Goal: Task Accomplishment & Management: Use online tool/utility

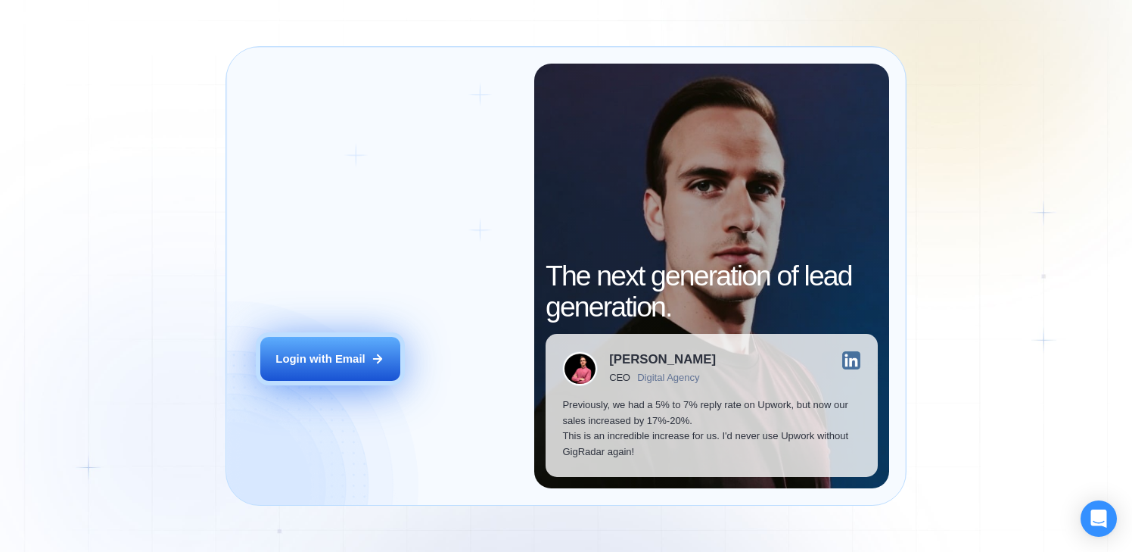
click at [321, 346] on button "Login with Email" at bounding box center [330, 359] width 140 height 44
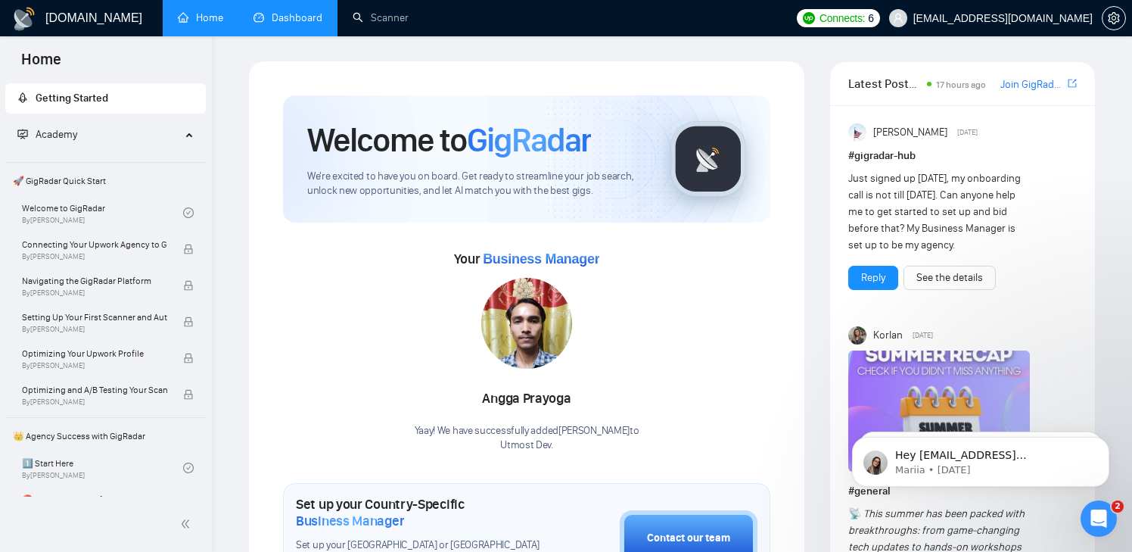
click at [296, 11] on link "Dashboard" at bounding box center [287, 17] width 69 height 13
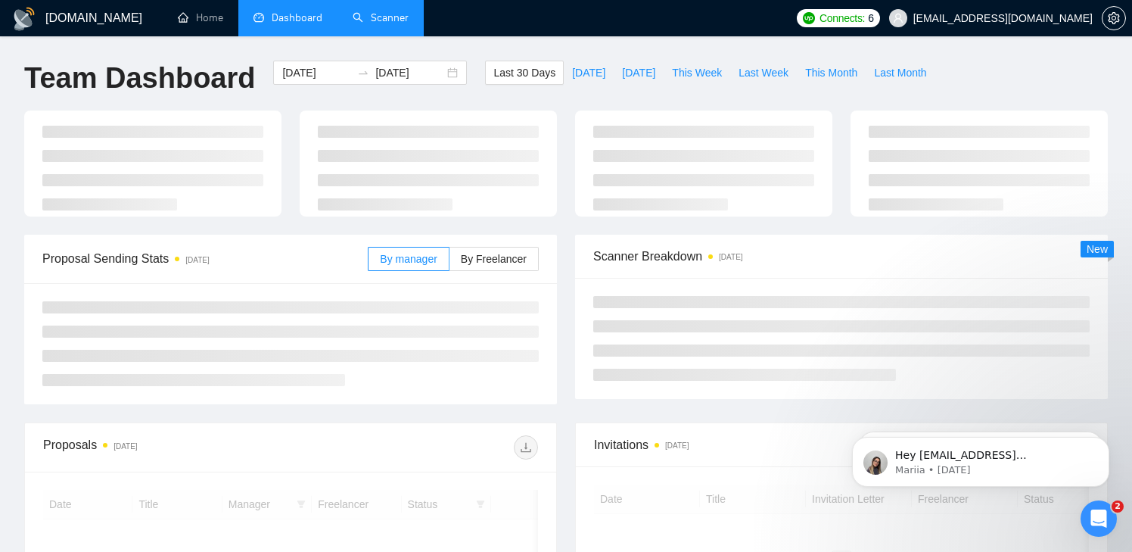
click at [409, 19] on link "Scanner" at bounding box center [381, 17] width 56 height 13
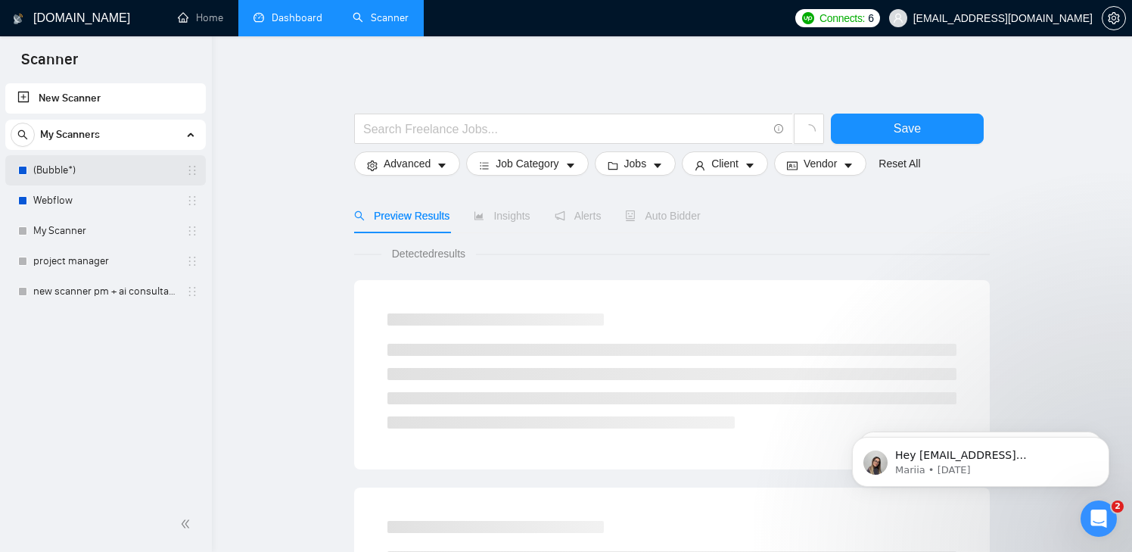
click at [59, 173] on link "(Bubble*)" at bounding box center [105, 170] width 144 height 30
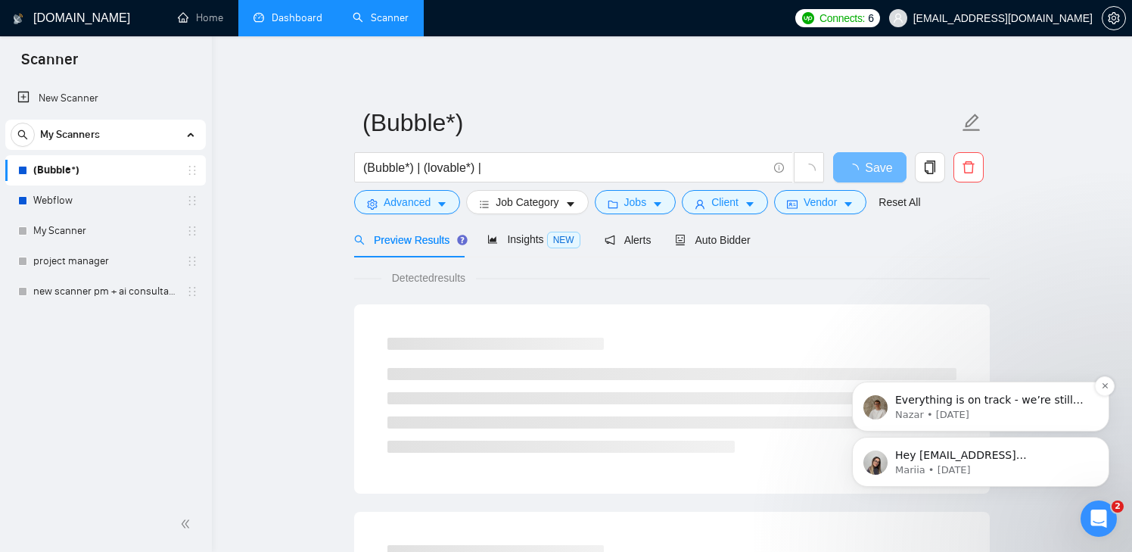
click at [1005, 416] on p "Nazar • 6d ago" at bounding box center [992, 415] width 195 height 14
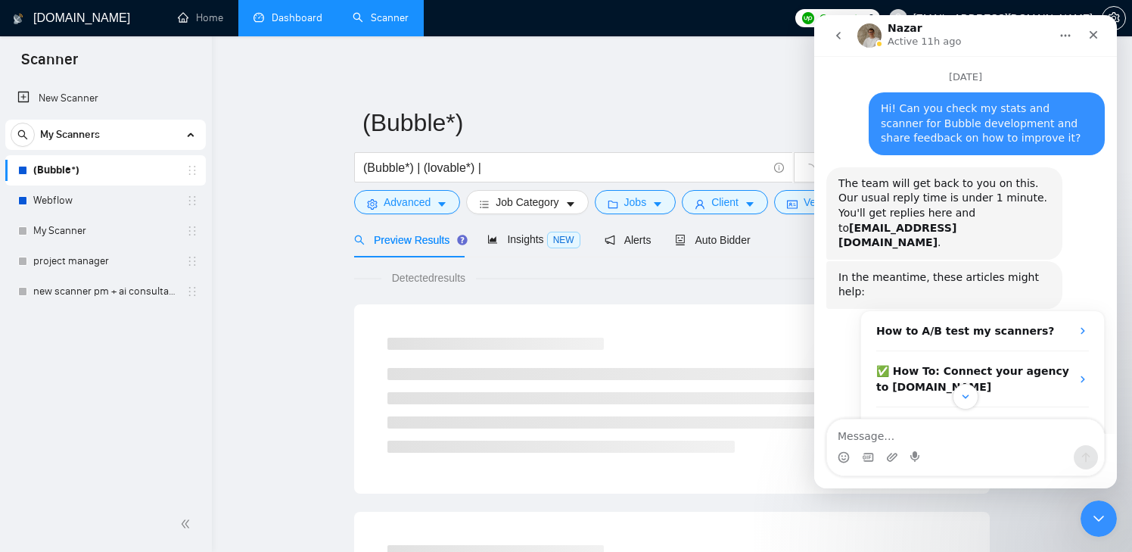
scroll to position [559, 0]
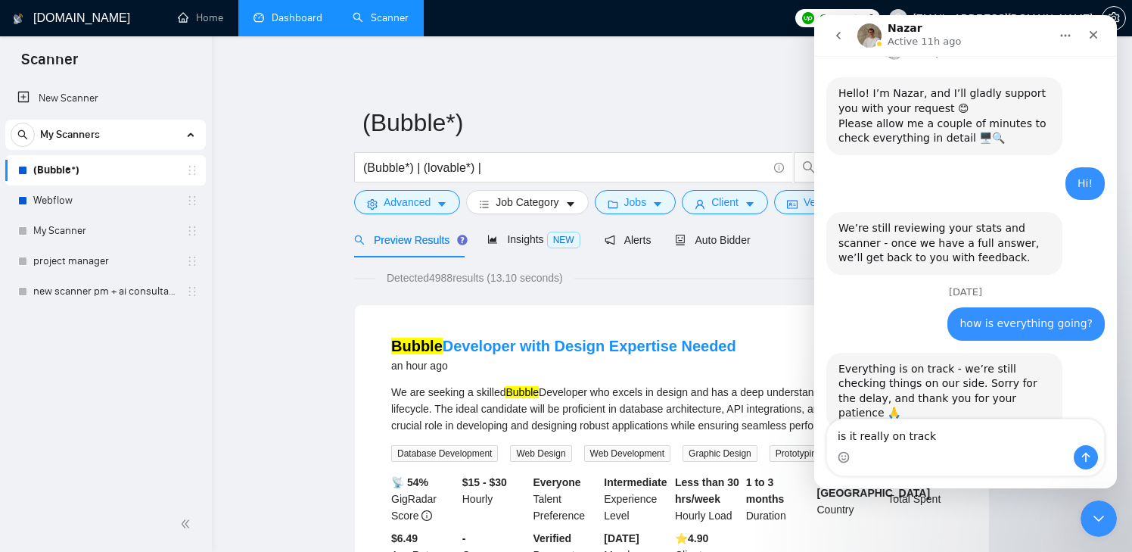
type textarea "is it really on track?"
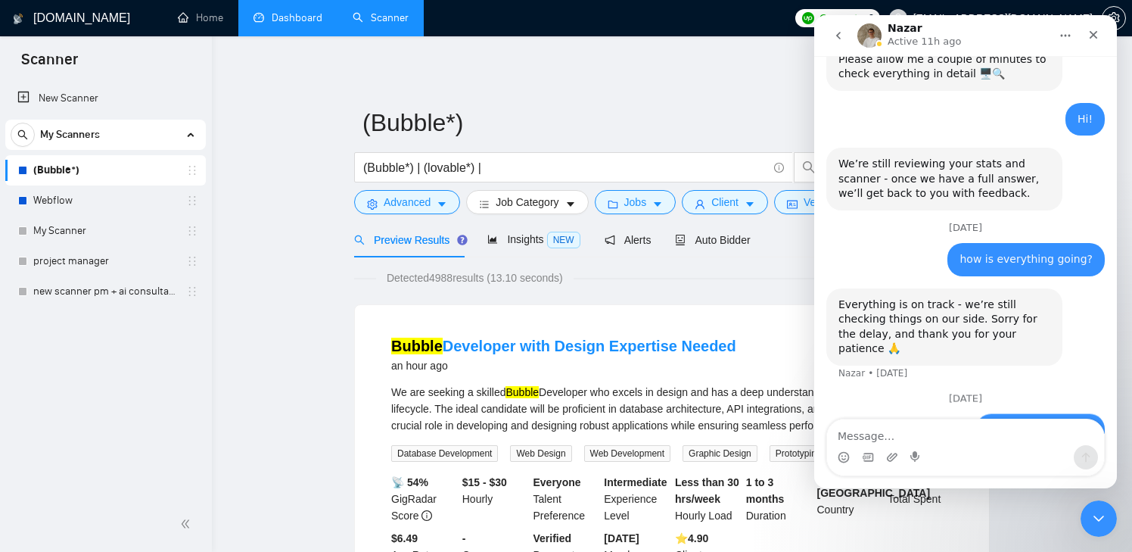
scroll to position [625, 0]
drag, startPoint x: 176, startPoint y: 384, endPoint x: 734, endPoint y: 241, distance: 575.7
click at [177, 384] on div "New Scanner My Scanners (Bubble*) Webflow My Scanner project manager new scanne…" at bounding box center [106, 288] width 212 height 416
click at [732, 242] on span "Auto Bidder" at bounding box center [712, 240] width 75 height 12
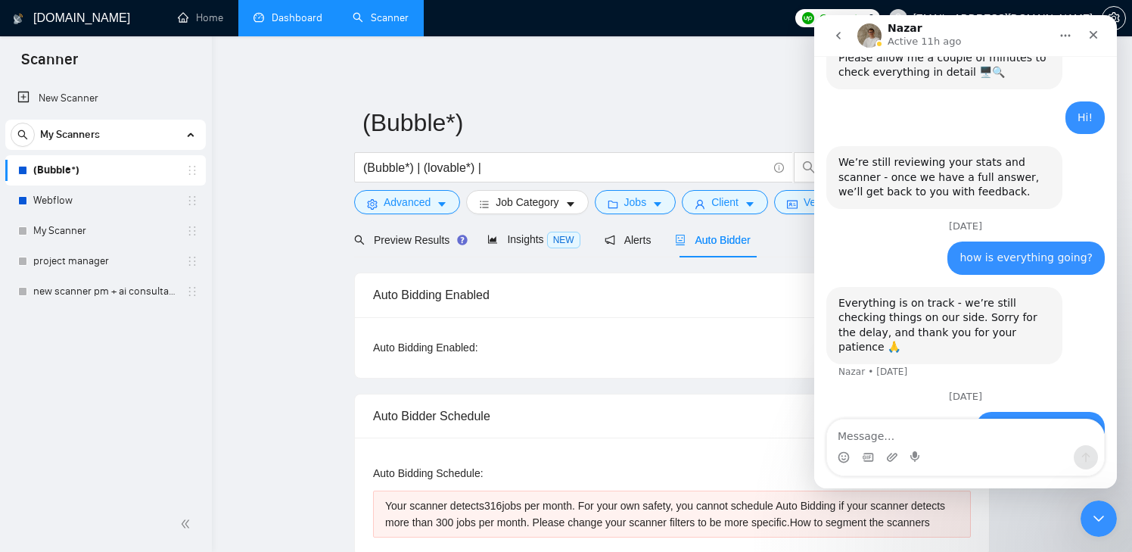
checkbox input "true"
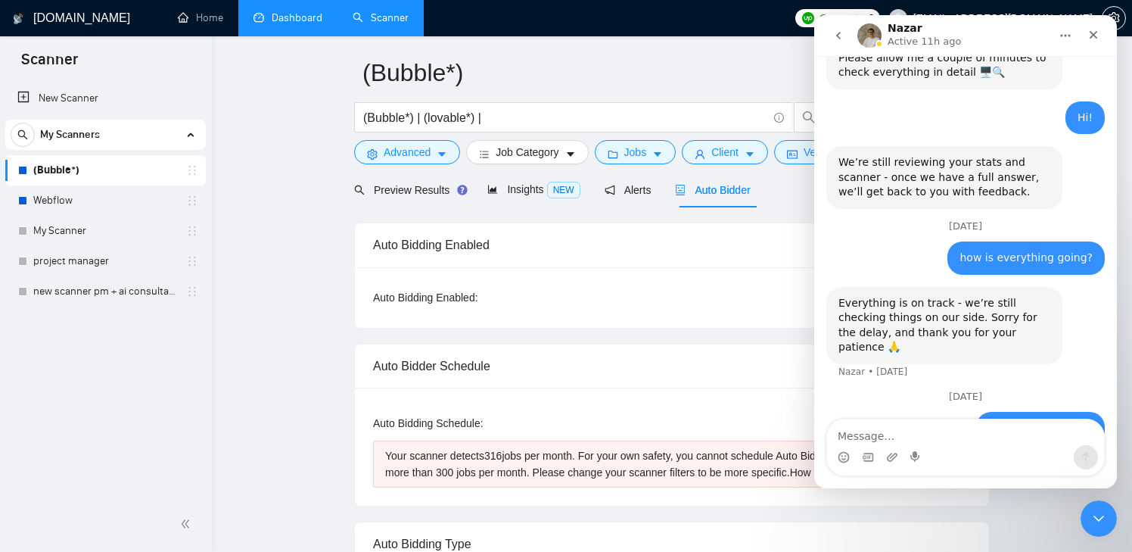
scroll to position [75, 0]
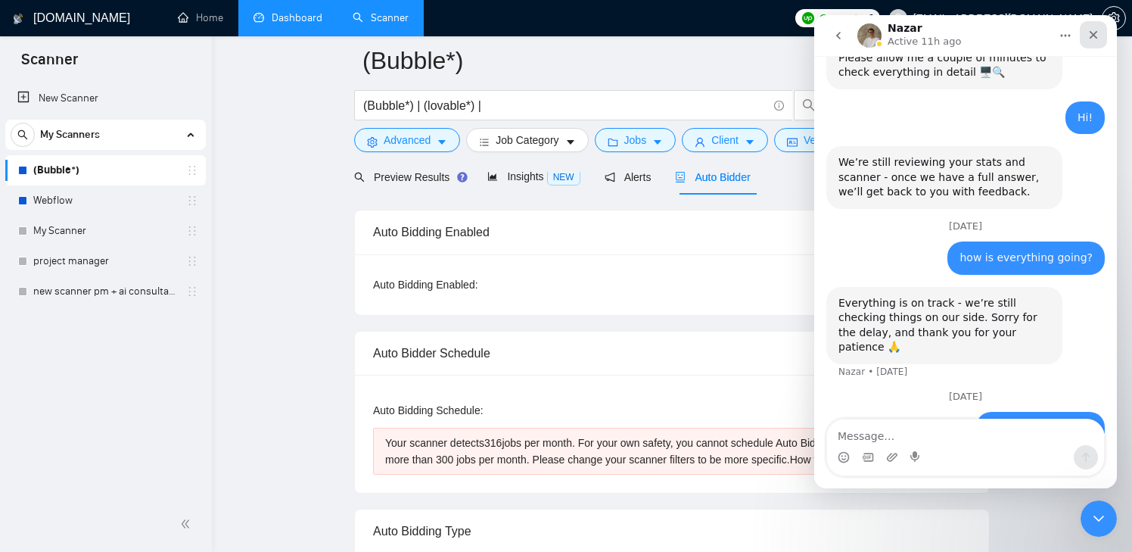
click at [1092, 29] on icon "Close" at bounding box center [1093, 35] width 12 height 12
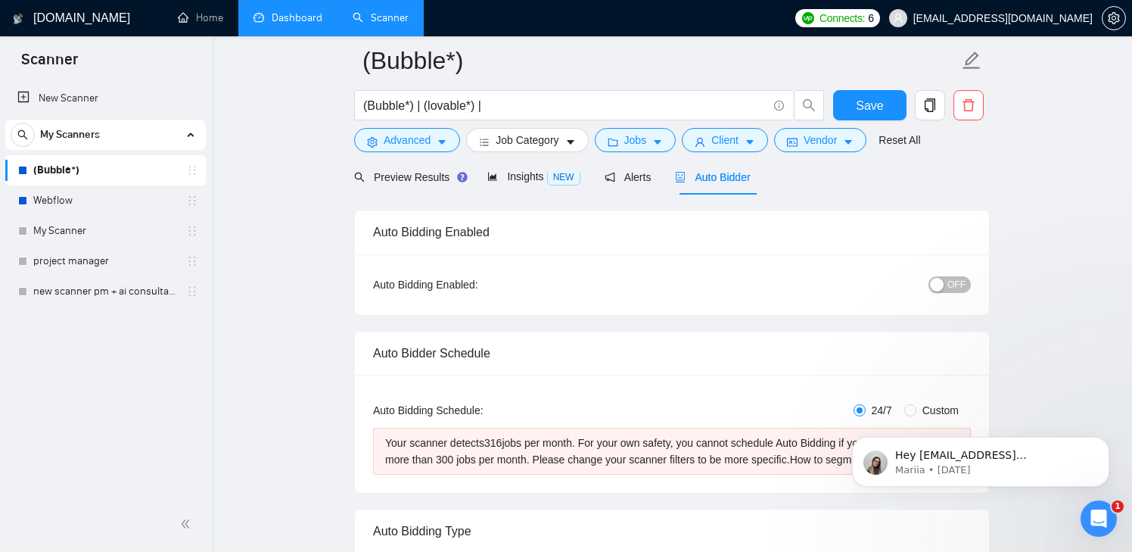
scroll to position [625, 0]
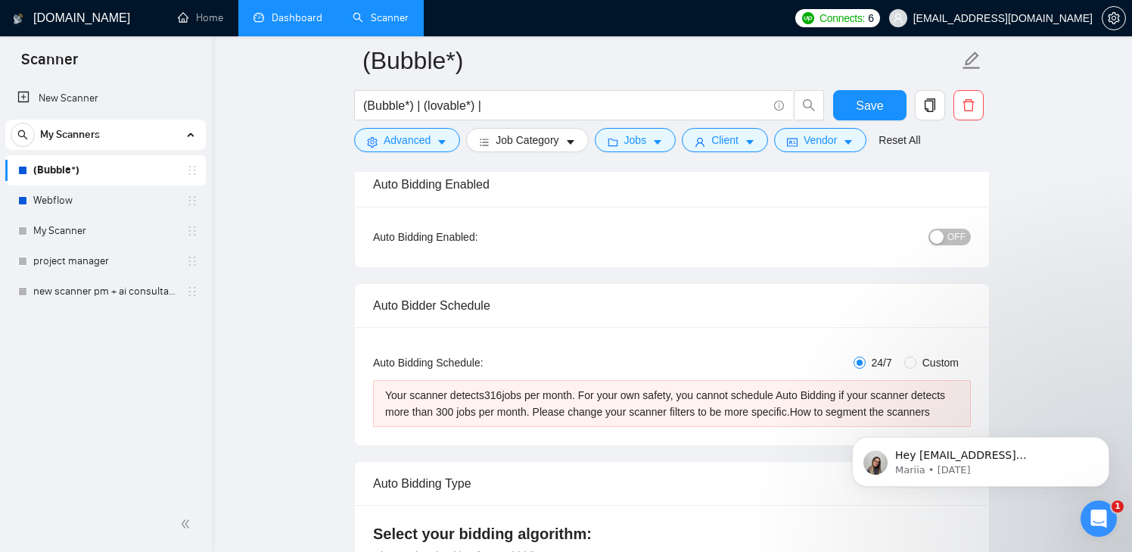
scroll to position [139, 0]
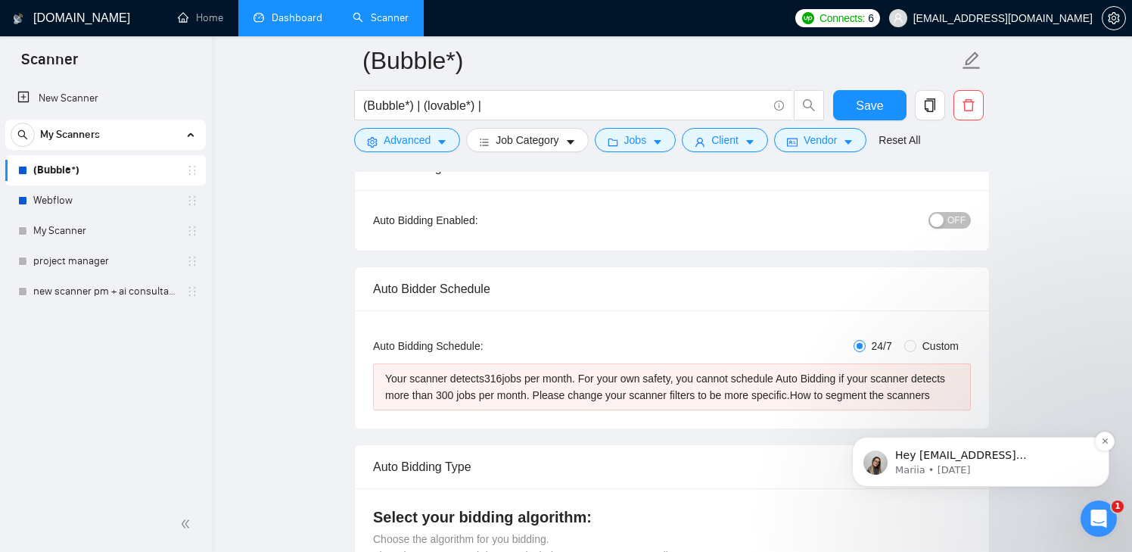
click at [965, 448] on p "Hey panchenkooo71@gmail.com, Looks like your Upwork agency Utmost Dev ran out o…" at bounding box center [992, 455] width 195 height 15
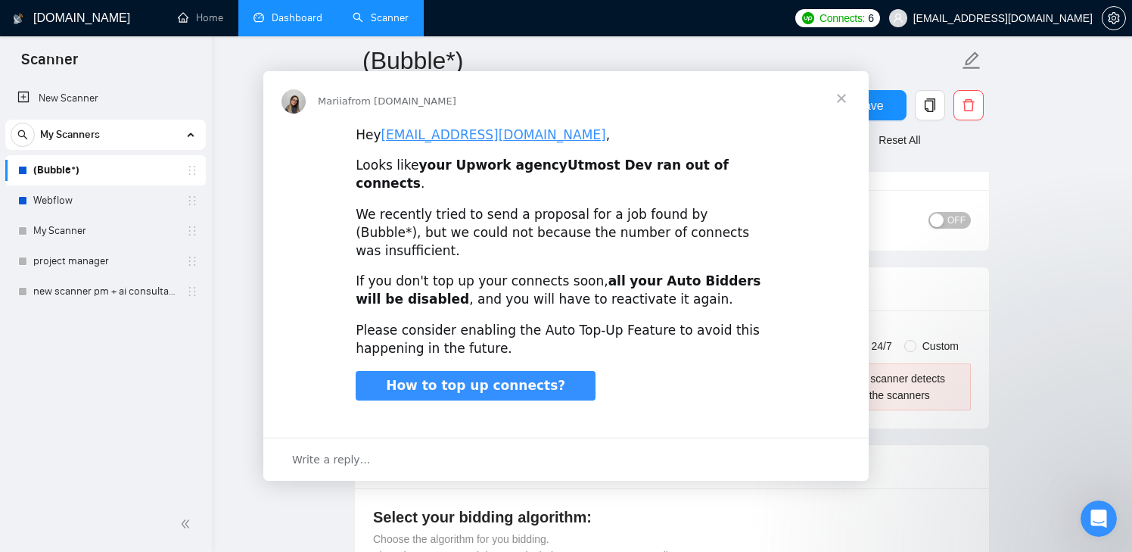
scroll to position [0, 0]
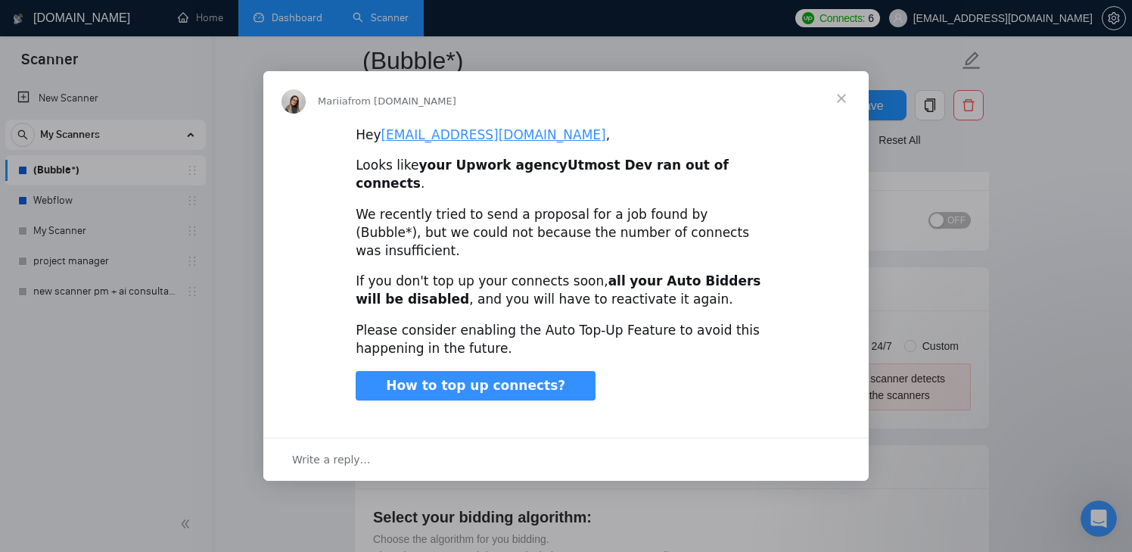
click at [822, 114] on span "Close" at bounding box center [841, 98] width 54 height 54
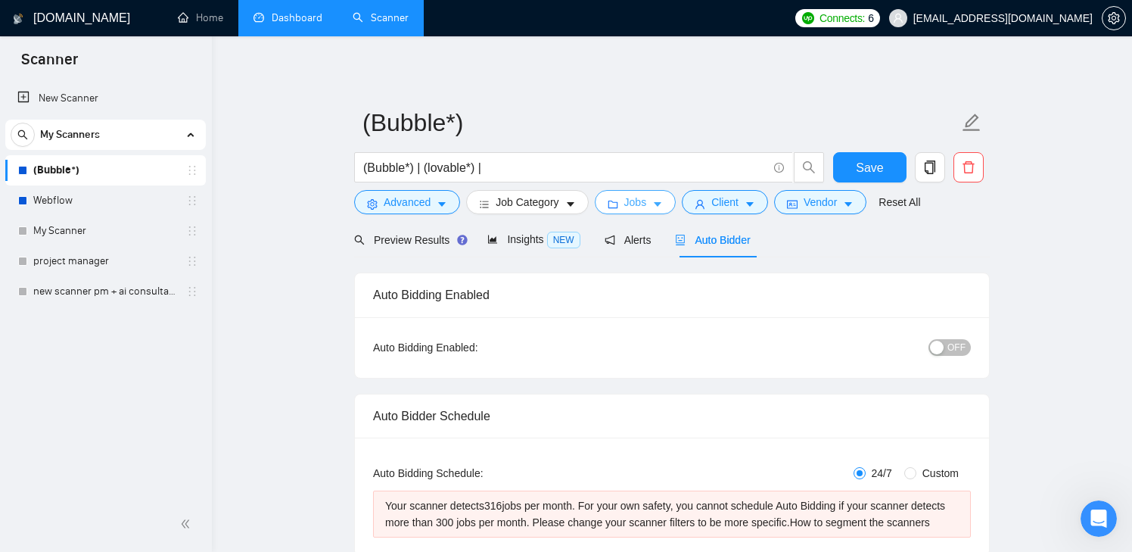
click at [663, 207] on icon "caret-down" at bounding box center [657, 204] width 11 height 11
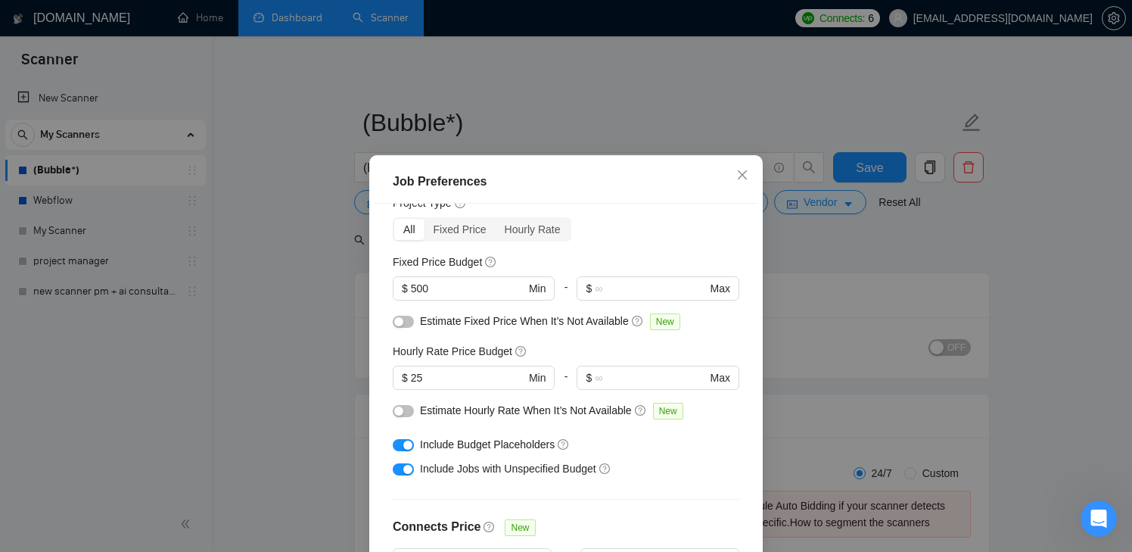
scroll to position [58, 0]
click at [442, 293] on input "500" at bounding box center [468, 287] width 114 height 17
type input "5"
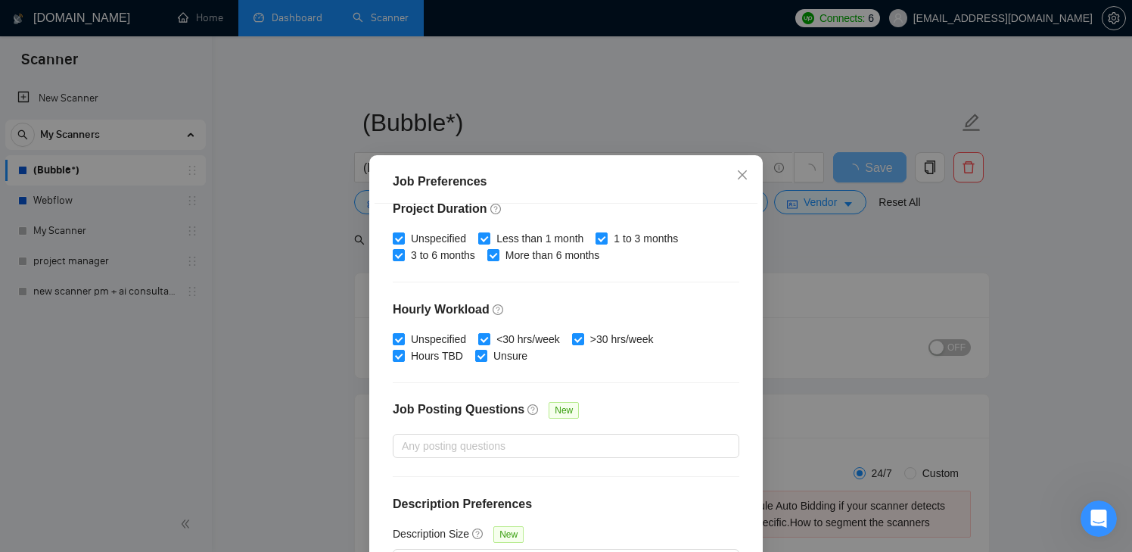
scroll to position [104, 0]
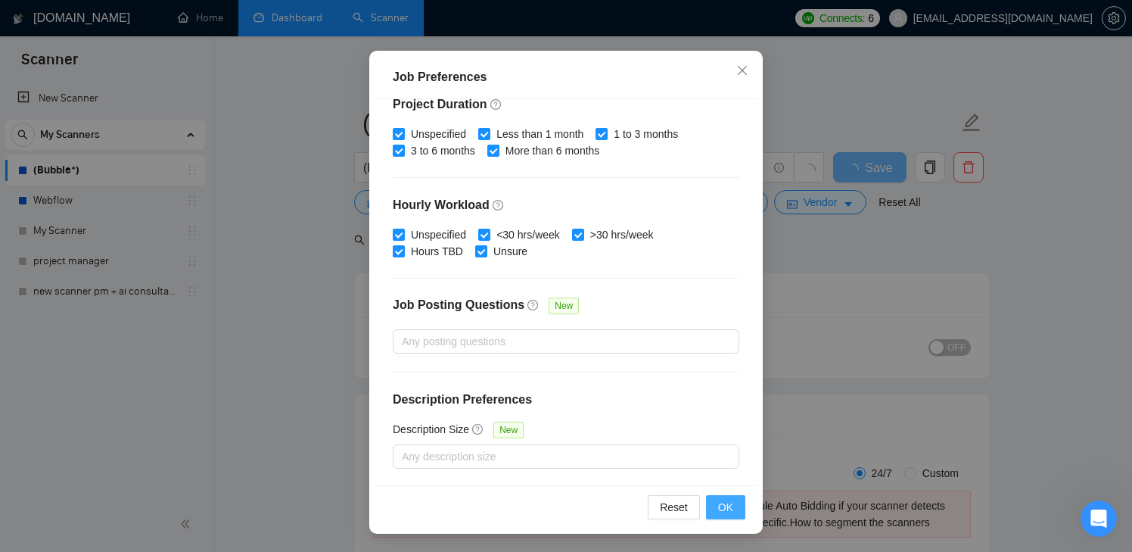
type input "600"
click at [718, 517] on button "OK" at bounding box center [725, 507] width 39 height 24
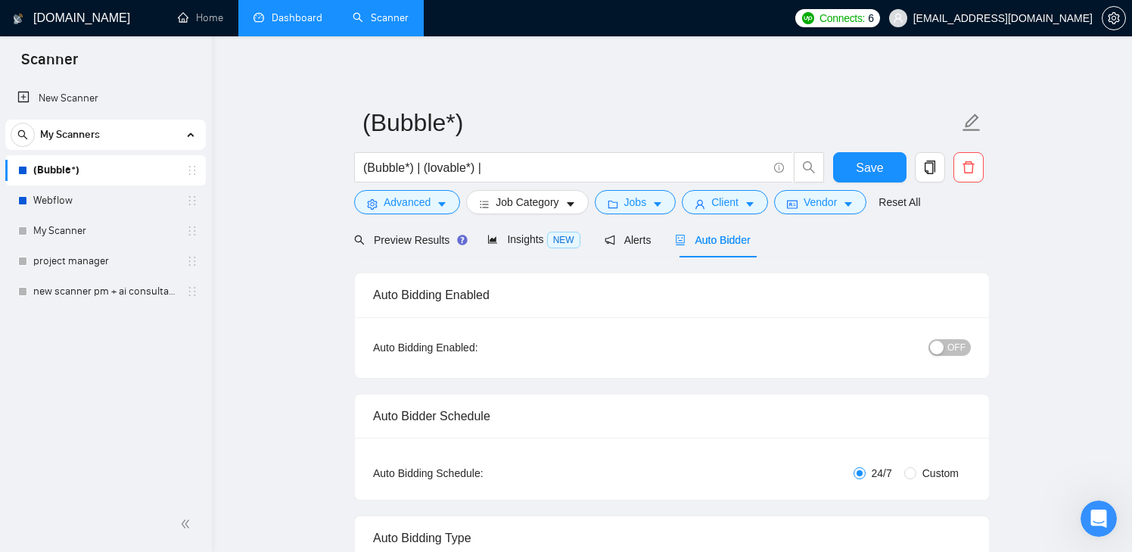
click at [950, 344] on span "OFF" at bounding box center [956, 347] width 18 height 17
click at [857, 163] on span "Save" at bounding box center [869, 167] width 27 height 19
checkbox input "true"
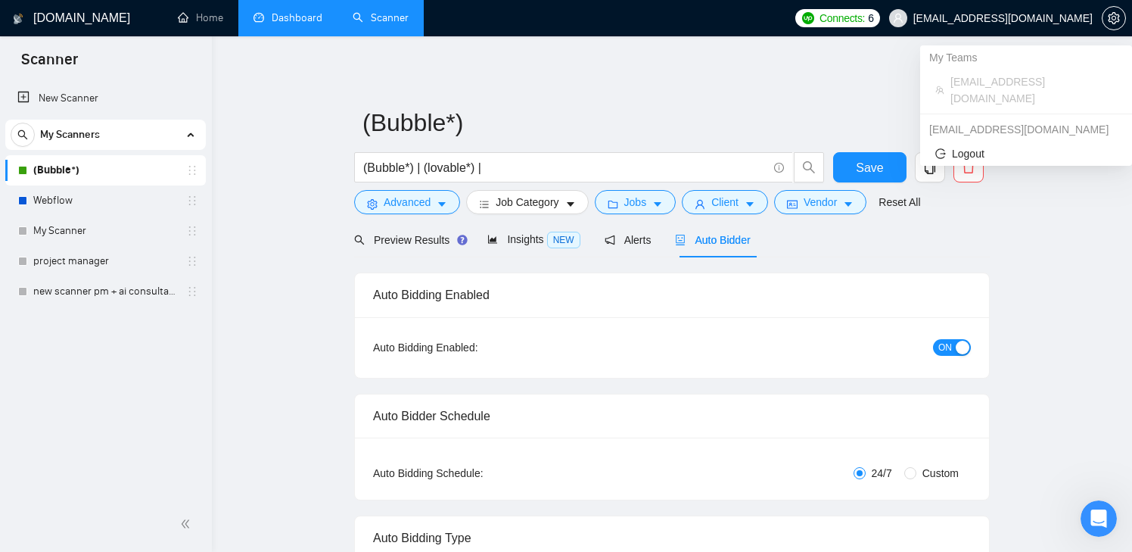
click at [1022, 28] on span "panchenkooo71@gmail.com" at bounding box center [991, 18] width 222 height 48
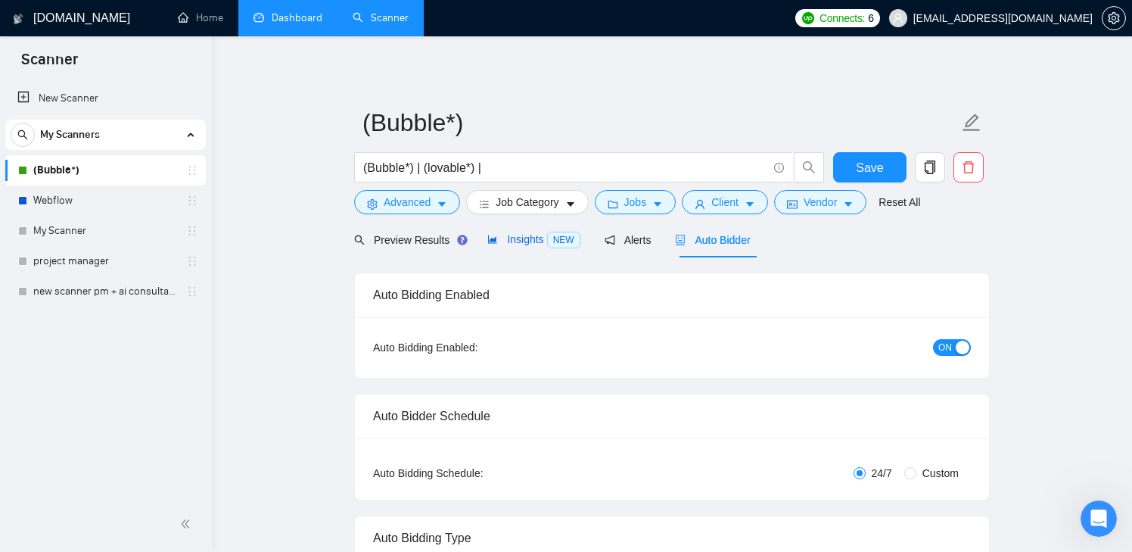
click at [564, 241] on span "NEW" at bounding box center [563, 240] width 33 height 17
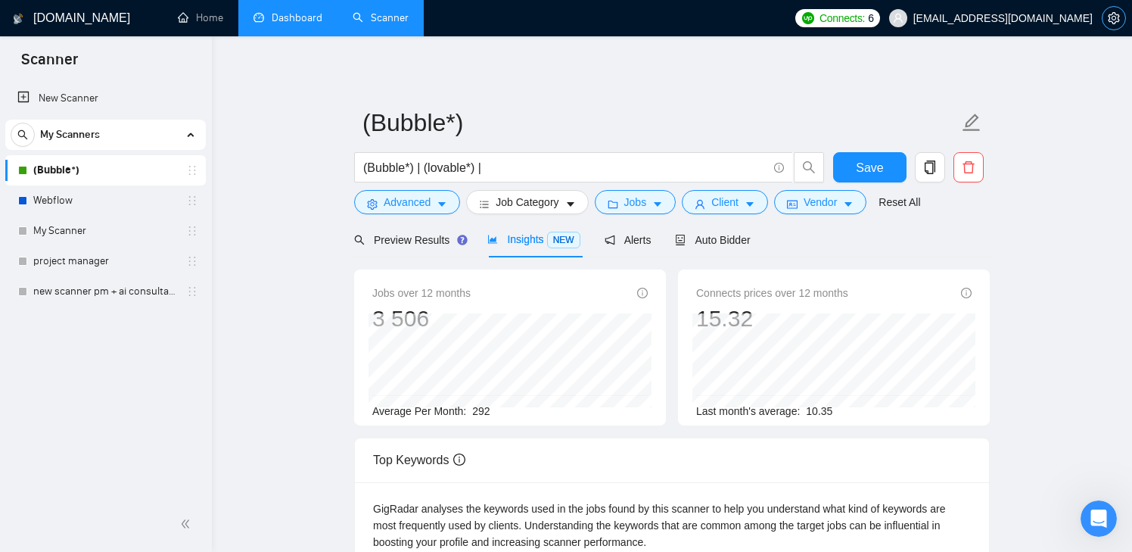
click at [1110, 20] on icon "setting" at bounding box center [1113, 18] width 11 height 12
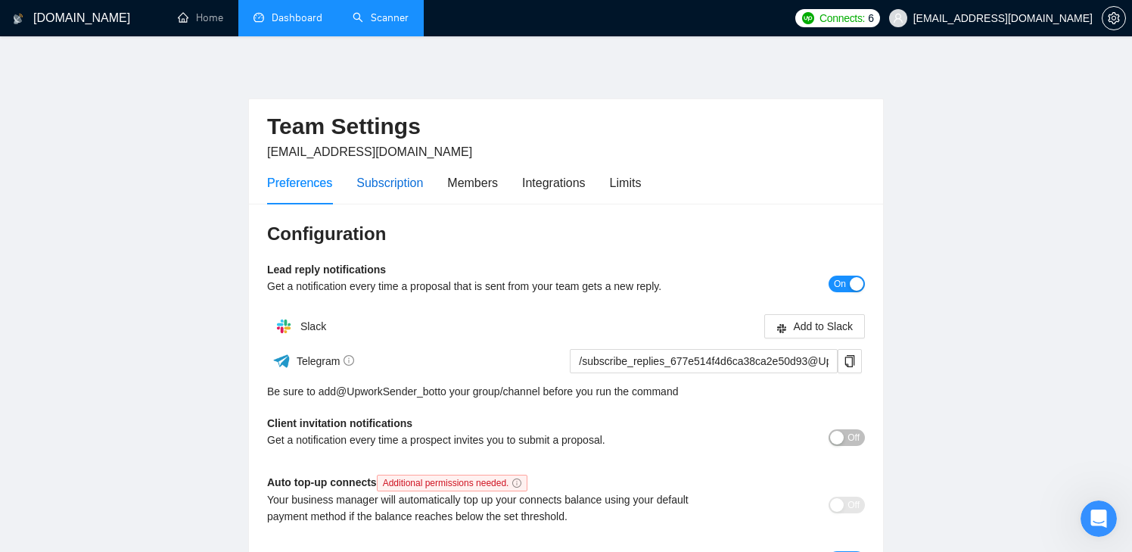
click at [403, 179] on div "Subscription" at bounding box center [389, 182] width 67 height 19
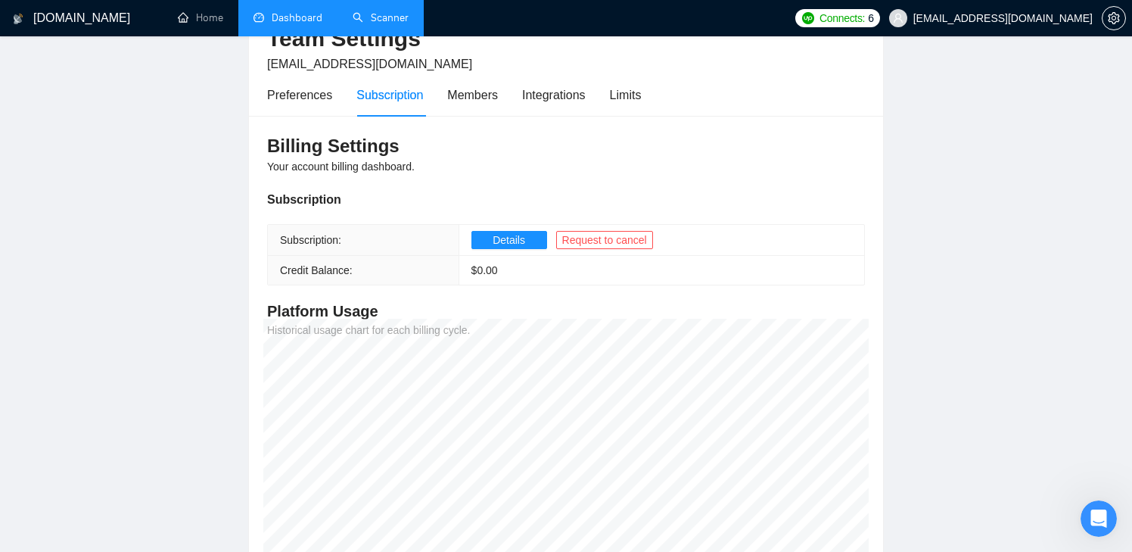
scroll to position [89, 0]
click at [506, 240] on span "Details" at bounding box center [509, 238] width 33 height 17
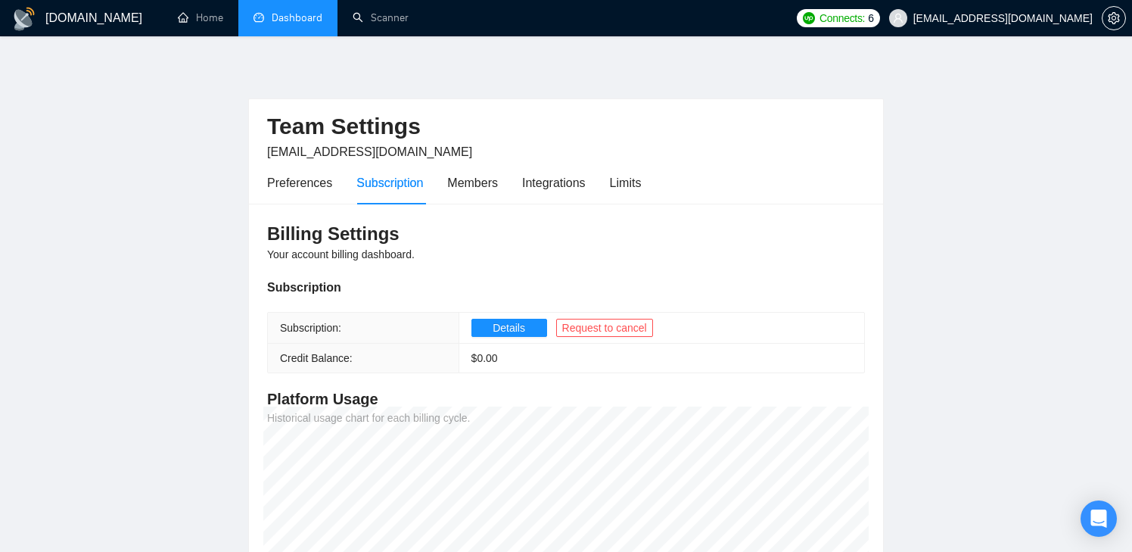
click at [292, 16] on link "Dashboard" at bounding box center [287, 17] width 69 height 13
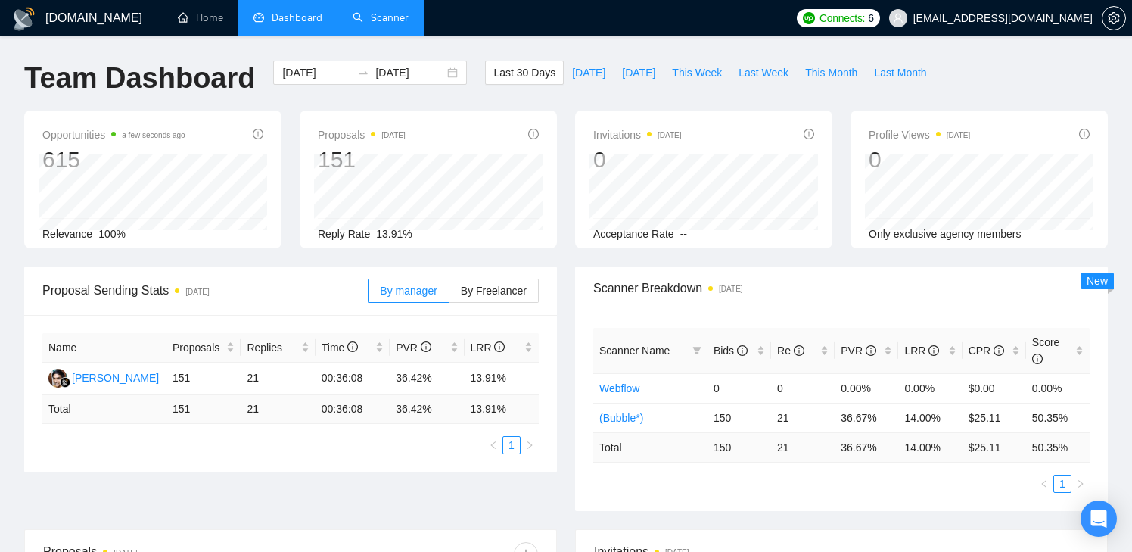
click at [375, 20] on link "Scanner" at bounding box center [381, 17] width 56 height 13
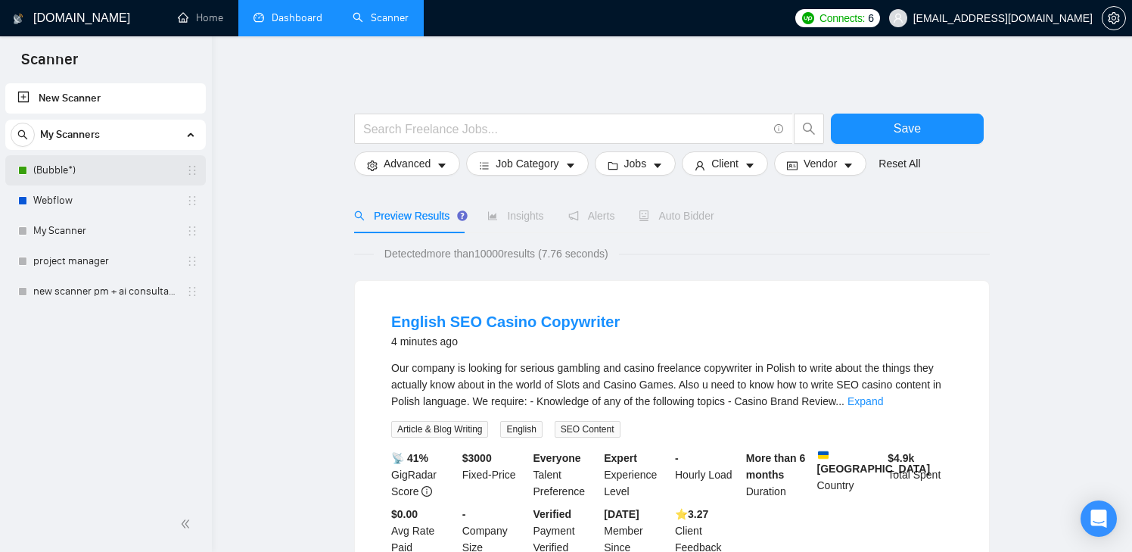
click at [47, 176] on link "(Bubble*)" at bounding box center [105, 170] width 144 height 30
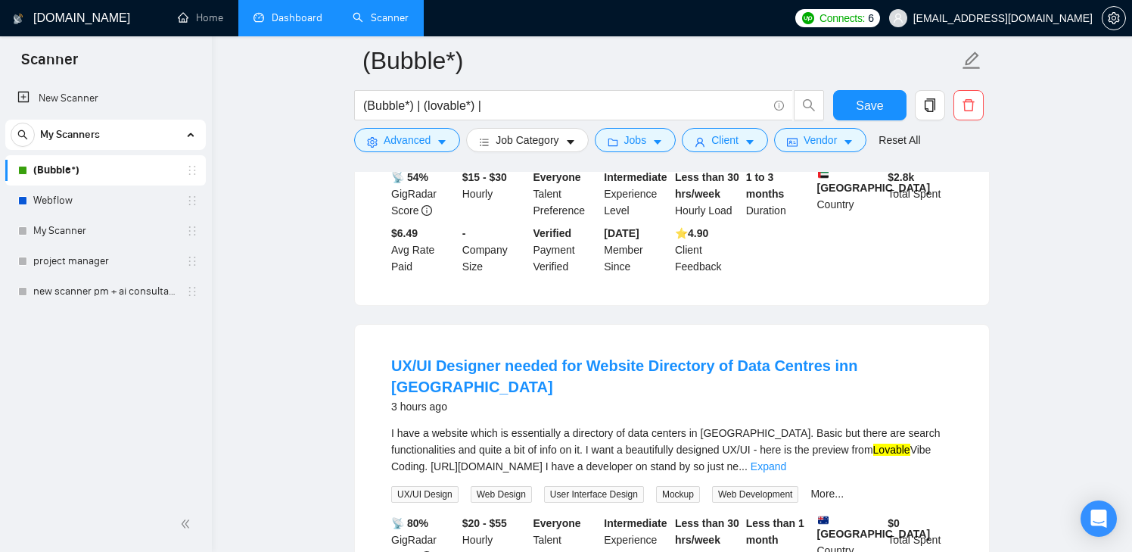
scroll to position [316, 0]
